Goal: Navigation & Orientation: Understand site structure

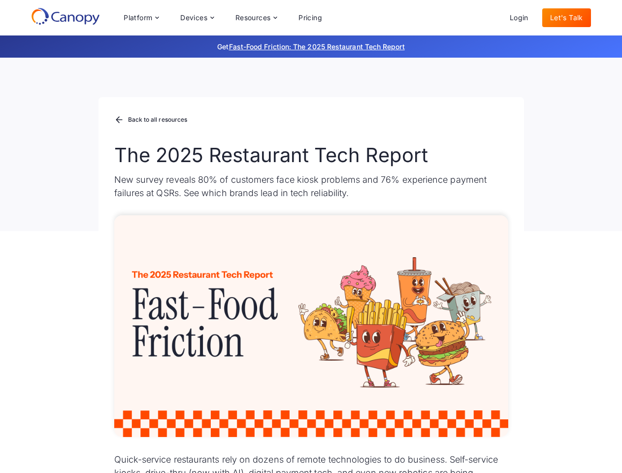
click at [223, 18] on div "Platform Platform Monitor A centralized view of your entire fleet Manage Remote…" at bounding box center [223, 18] width 214 height 20
click at [141, 18] on div "Platform" at bounding box center [138, 17] width 29 height 7
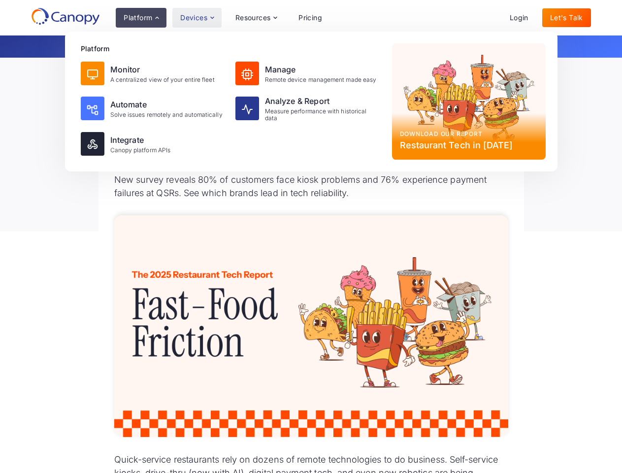
click at [197, 18] on div "Devices" at bounding box center [193, 17] width 27 height 7
click at [256, 18] on div "Resources" at bounding box center [253, 17] width 35 height 7
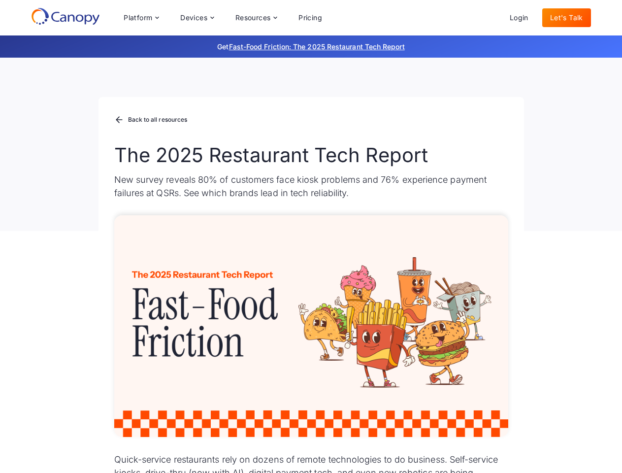
click at [223, 18] on div "Platform Platform Monitor A centralized view of your entire fleet Manage Remote…" at bounding box center [223, 18] width 214 height 20
click at [141, 18] on div "Platform" at bounding box center [138, 17] width 29 height 7
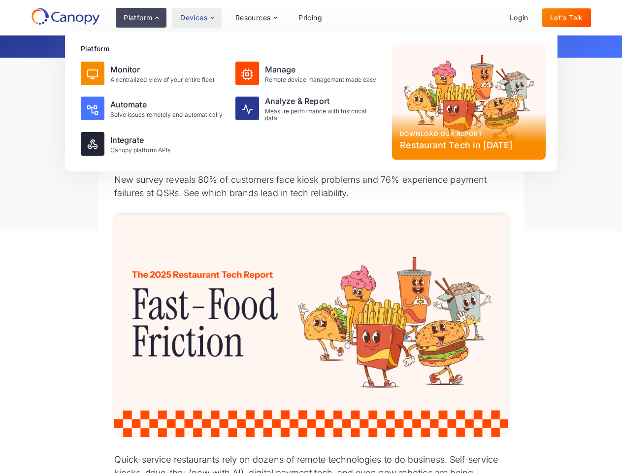
click at [197, 18] on div "Devices" at bounding box center [193, 17] width 27 height 7
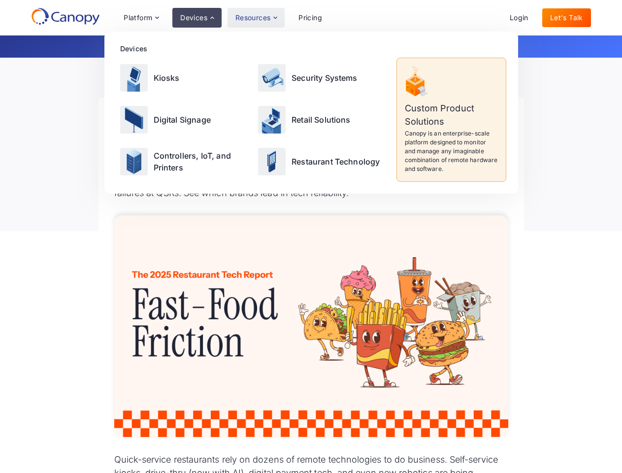
click at [256, 18] on div "Resources" at bounding box center [253, 17] width 35 height 7
